Goal: Task Accomplishment & Management: Manage account settings

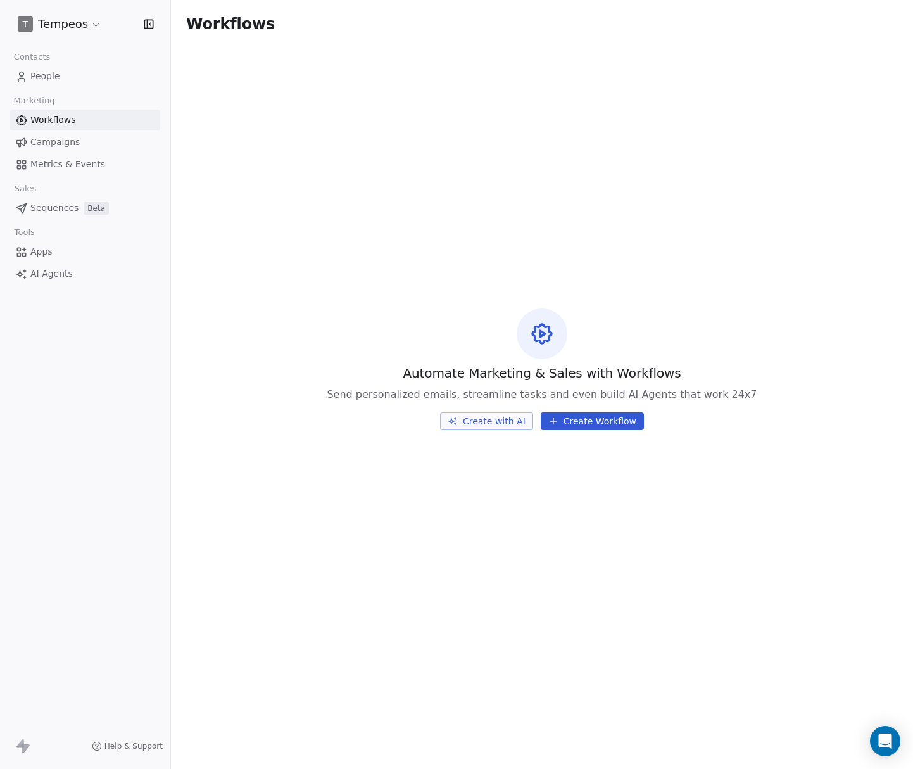
click at [82, 27] on html "T Tempeos Contacts People Marketing Workflows Campaigns Metrics & Events Sales …" at bounding box center [456, 384] width 913 height 769
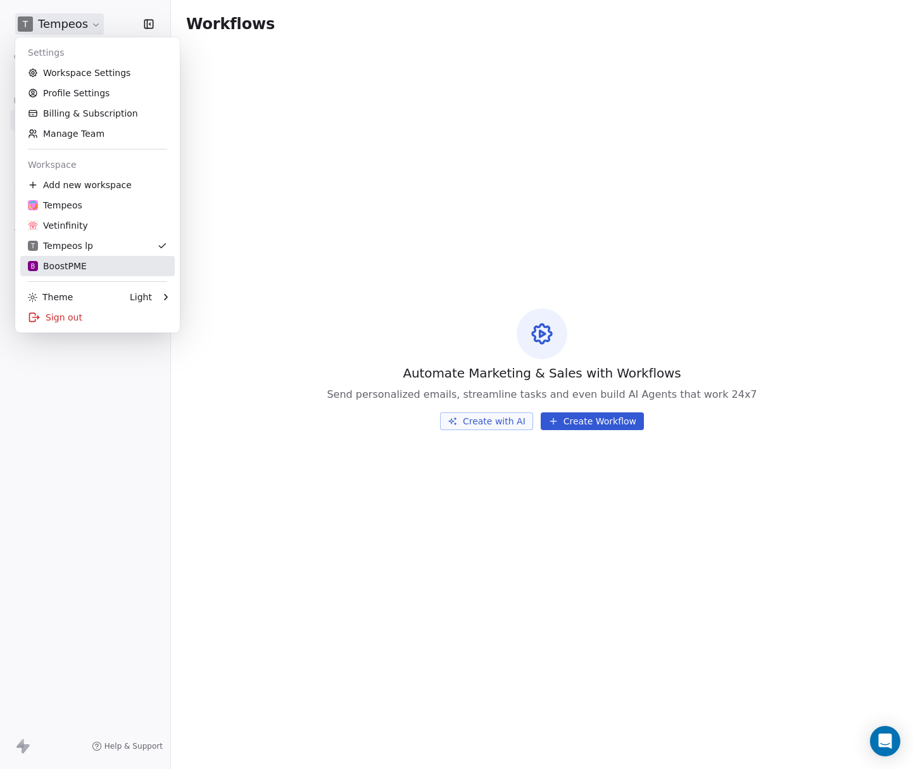
click at [58, 265] on div "B BoostPME" at bounding box center [57, 266] width 59 height 13
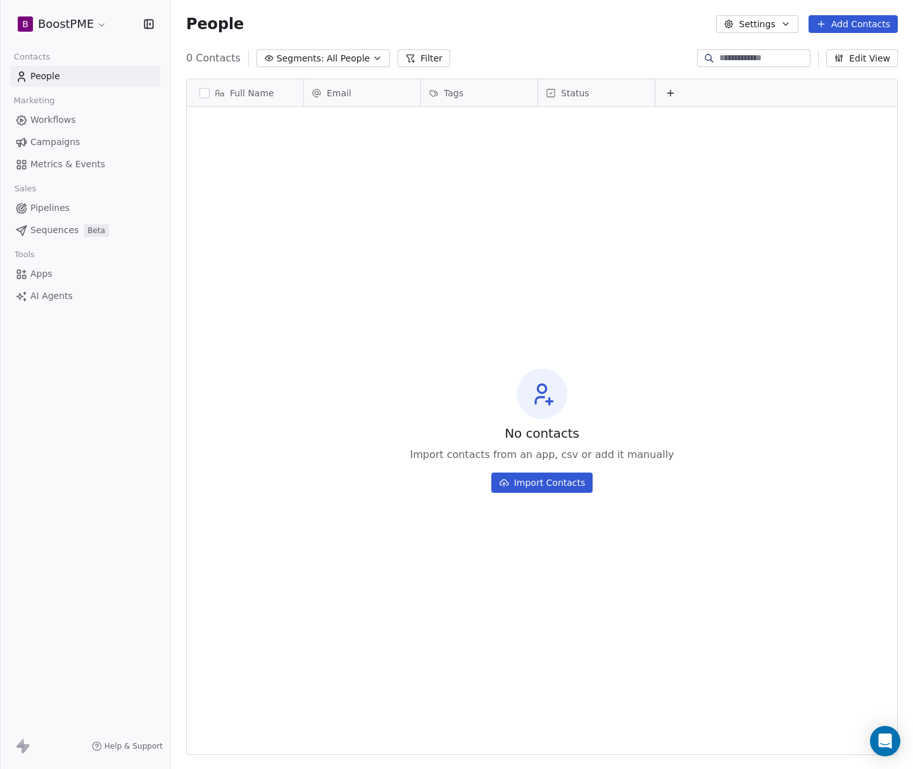
scroll to position [677, 742]
click at [100, 23] on html "B BoostPME Contacts People Marketing Workflows Campaigns Metrics & Events Sales…" at bounding box center [456, 384] width 913 height 769
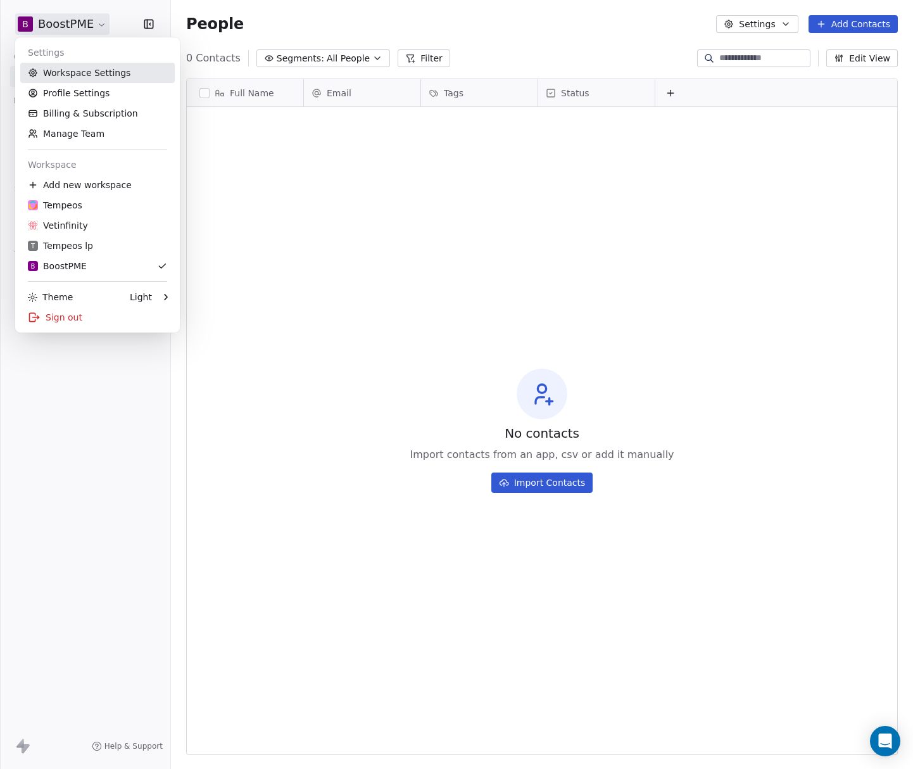
click at [68, 73] on link "Workspace Settings" at bounding box center [97, 73] width 155 height 20
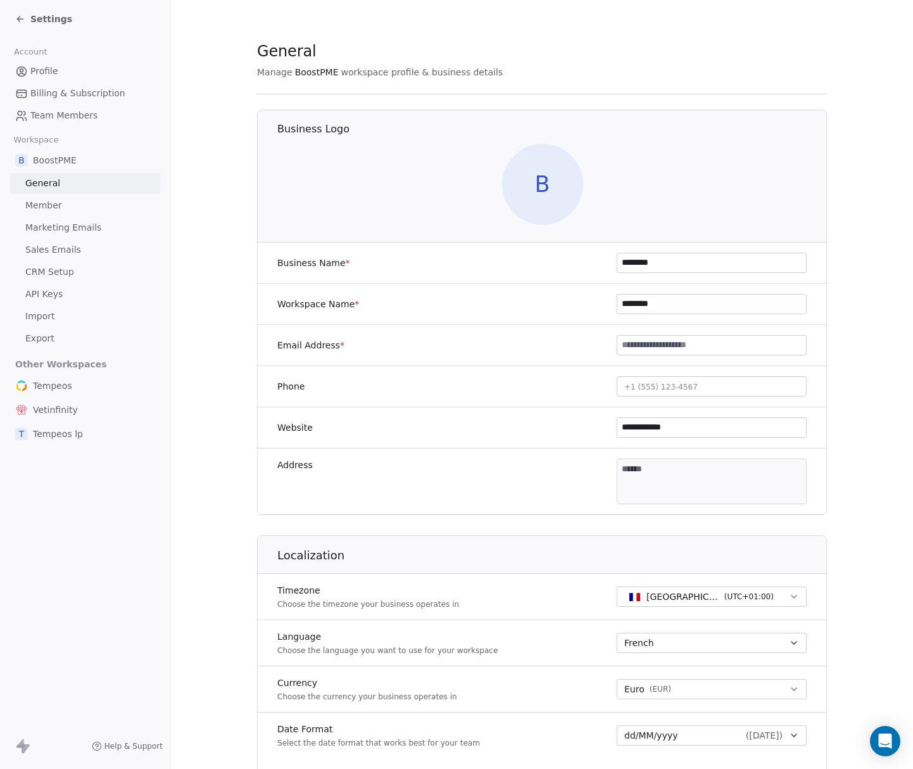
click at [555, 181] on span "B" at bounding box center [542, 184] width 81 height 81
click at [563, 196] on img at bounding box center [542, 184] width 81 height 81
click at [526, 166] on img at bounding box center [542, 184] width 81 height 81
click at [62, 158] on span "BoostPME" at bounding box center [55, 160] width 44 height 13
click at [179, 166] on section "**********" at bounding box center [542, 593] width 742 height 1186
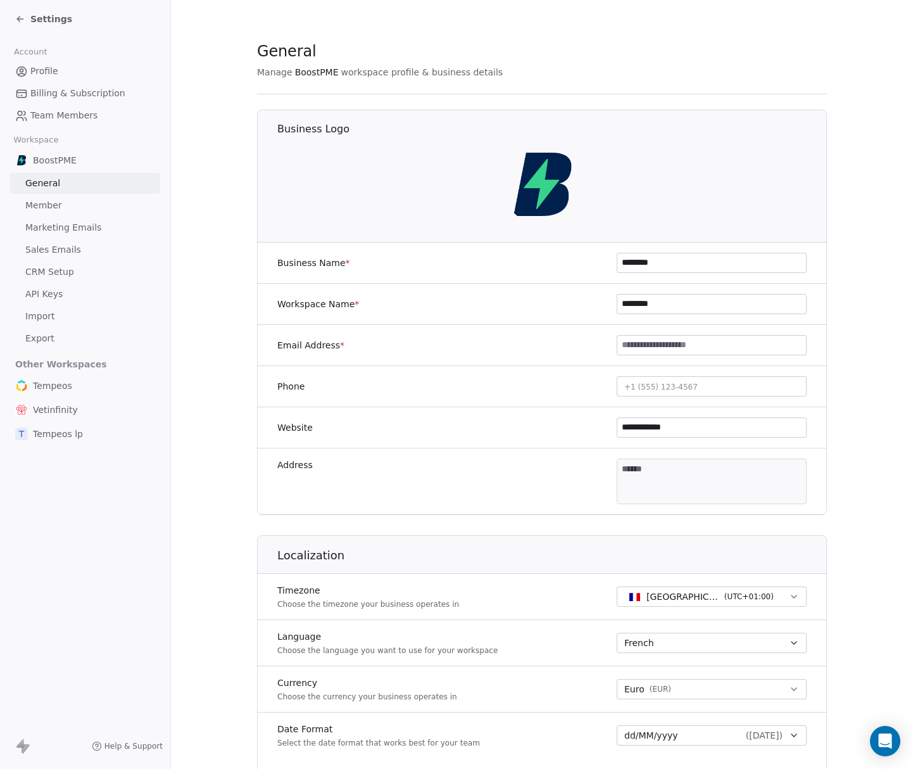
click at [32, 68] on span "Profile" at bounding box center [44, 71] width 28 height 13
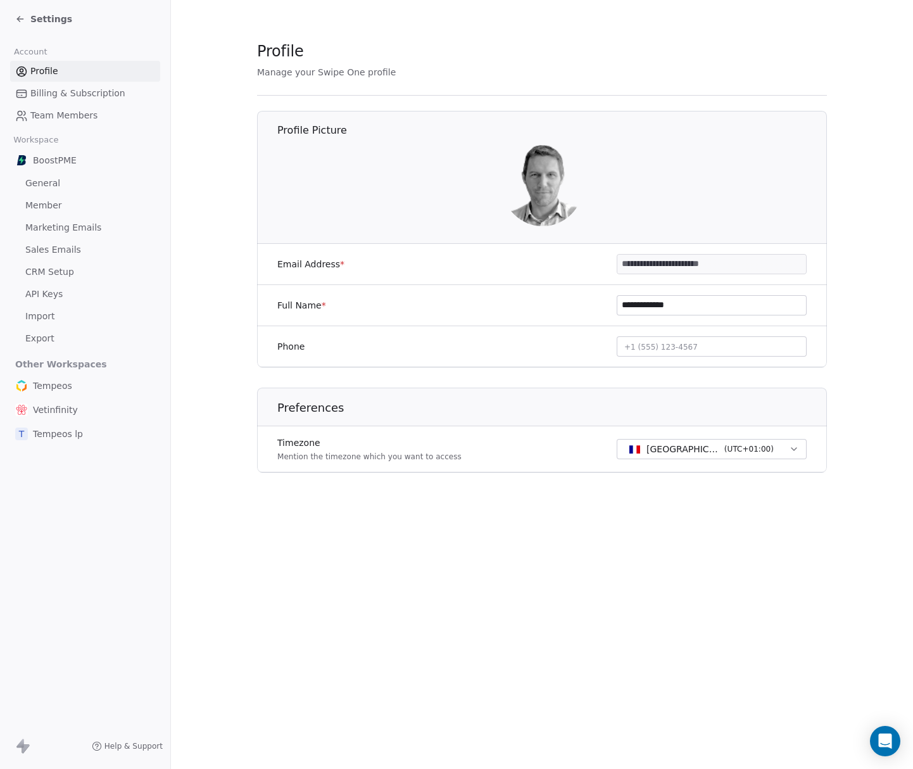
click at [46, 153] on div "BoostPME" at bounding box center [85, 160] width 150 height 23
click at [47, 162] on span "BoostPME" at bounding box center [55, 160] width 44 height 13
click at [20, 16] on icon at bounding box center [20, 19] width 10 height 10
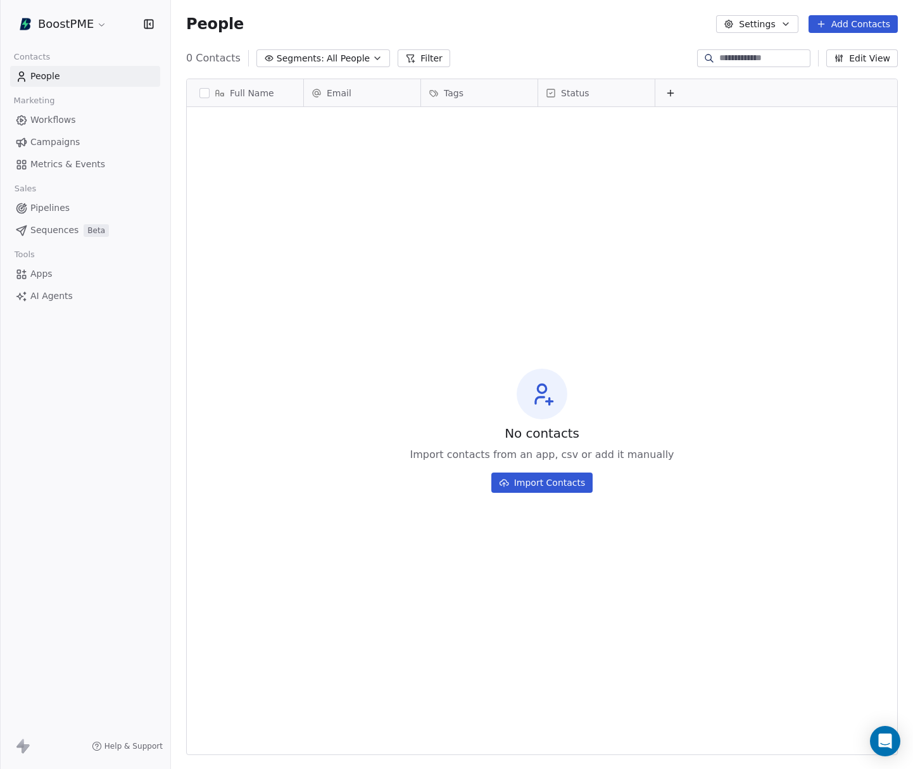
scroll to position [677, 742]
